Goal: Information Seeking & Learning: Find specific fact

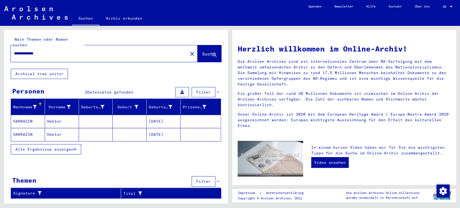
click at [127, 118] on mat-cell at bounding box center [130, 121] width 34 height 13
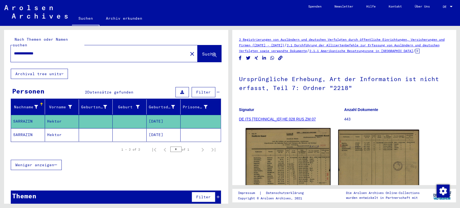
click at [274, 154] on img at bounding box center [288, 159] width 85 height 62
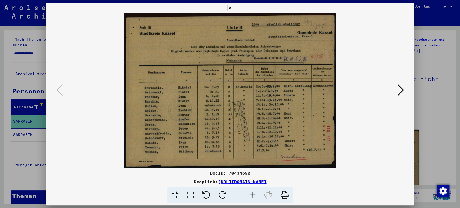
click at [231, 9] on icon at bounding box center [230, 8] width 6 height 6
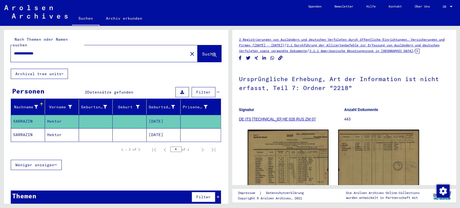
click at [136, 128] on mat-cell at bounding box center [130, 134] width 34 height 13
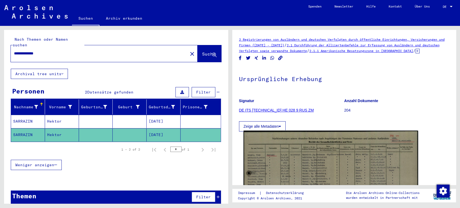
click at [288, 155] on img at bounding box center [331, 193] width 175 height 124
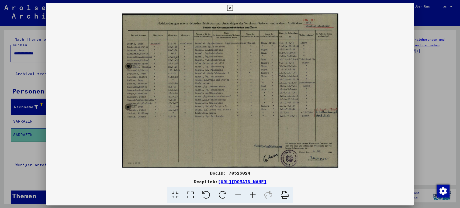
click at [252, 194] on icon at bounding box center [253, 195] width 15 height 16
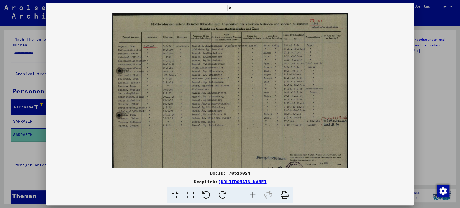
click at [252, 194] on icon at bounding box center [253, 195] width 15 height 16
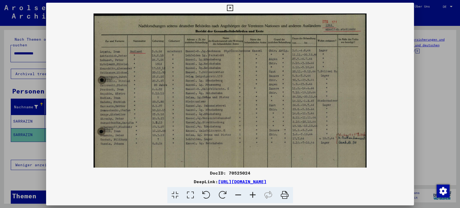
click at [252, 194] on icon at bounding box center [253, 195] width 15 height 16
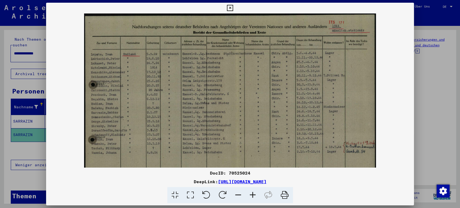
click at [252, 194] on icon at bounding box center [253, 195] width 15 height 16
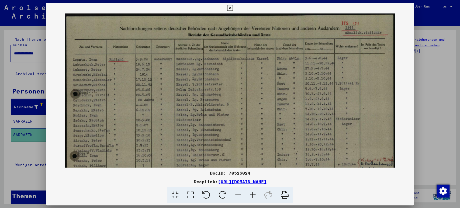
click at [252, 194] on icon at bounding box center [253, 195] width 15 height 16
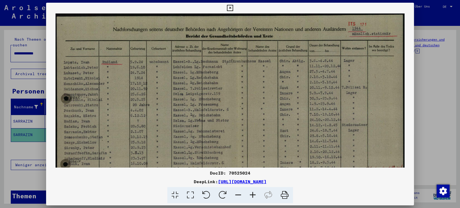
click at [252, 194] on icon at bounding box center [253, 195] width 15 height 16
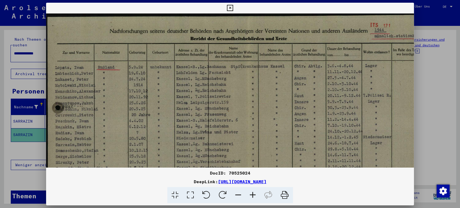
click at [252, 194] on icon at bounding box center [253, 195] width 15 height 16
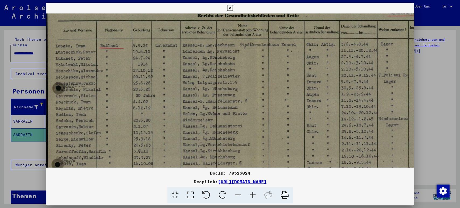
scroll to position [39, 0]
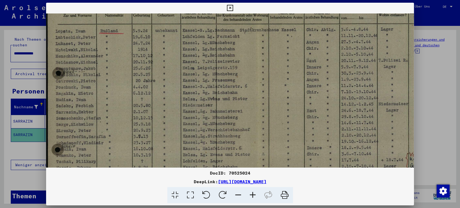
drag, startPoint x: 111, startPoint y: 132, endPoint x: 146, endPoint y: 93, distance: 52.5
click at [146, 93] on img at bounding box center [249, 118] width 406 height 289
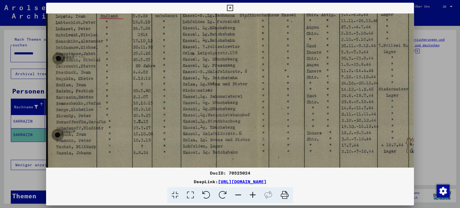
scroll to position [54, 0]
drag, startPoint x: 91, startPoint y: 128, endPoint x: 95, endPoint y: 115, distance: 14.6
click at [95, 115] on img at bounding box center [249, 104] width 406 height 289
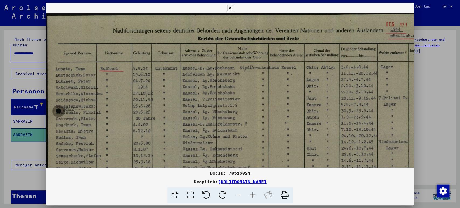
scroll to position [0, 0]
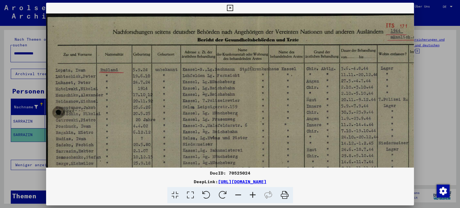
drag, startPoint x: 173, startPoint y: 89, endPoint x: 181, endPoint y: 151, distance: 62.6
click at [181, 151] on img at bounding box center [249, 157] width 406 height 289
click at [169, 128] on img at bounding box center [249, 157] width 406 height 289
click at [232, 6] on icon at bounding box center [230, 8] width 6 height 6
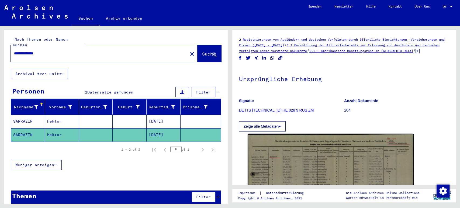
click at [193, 115] on mat-cell at bounding box center [201, 121] width 40 height 13
